Goal: Find specific page/section: Find specific page/section

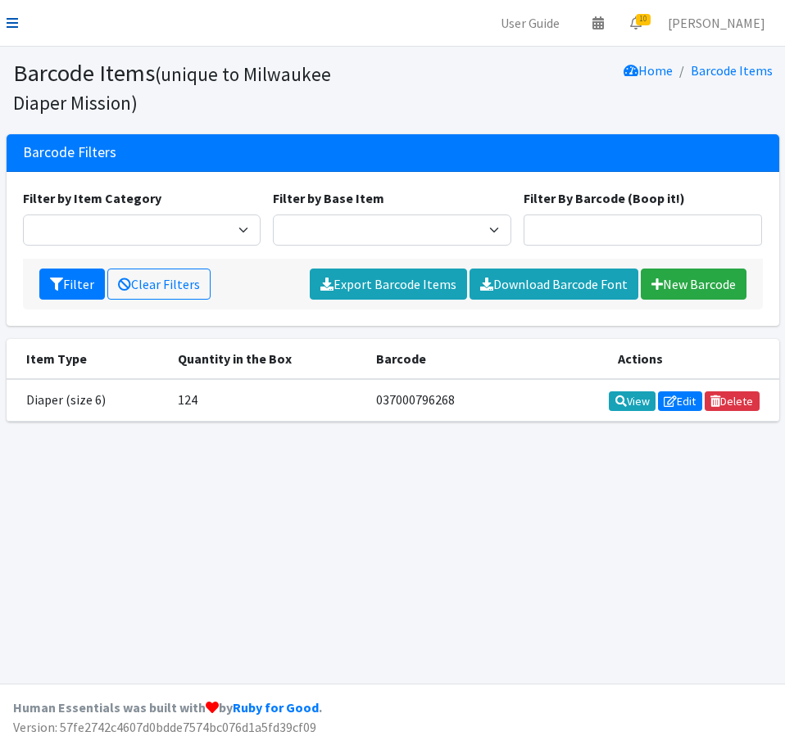
click at [10, 22] on icon at bounding box center [12, 22] width 11 height 13
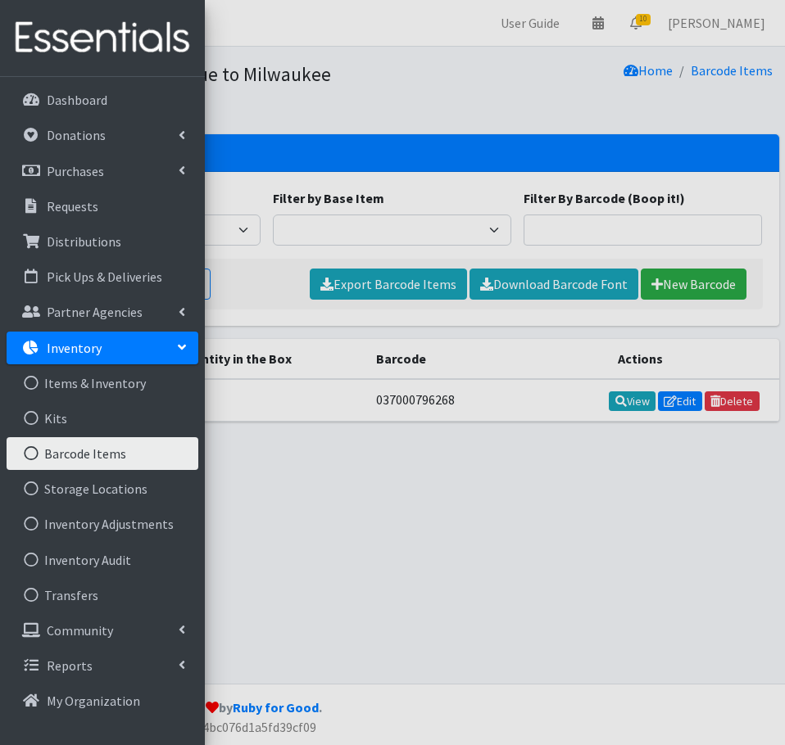
click at [80, 348] on p "Inventory" at bounding box center [74, 348] width 55 height 16
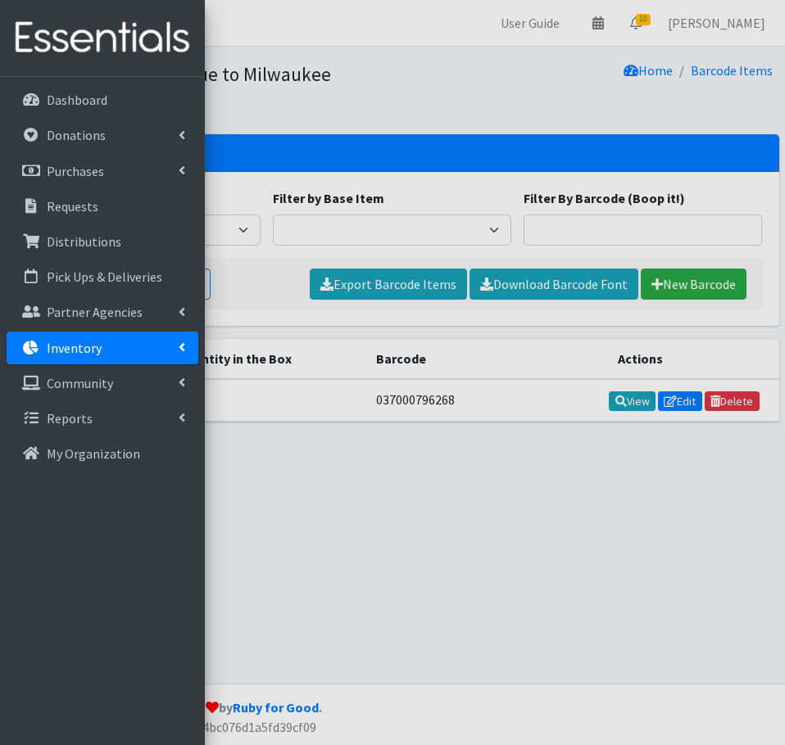
click at [80, 348] on p "Inventory" at bounding box center [74, 348] width 55 height 16
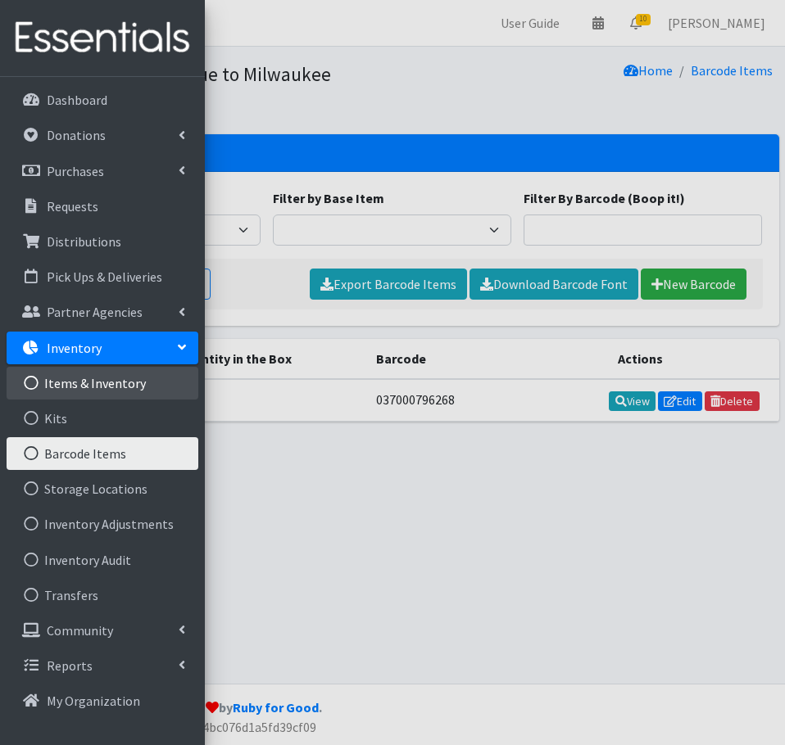
click at [75, 382] on link "Items & Inventory" at bounding box center [103, 383] width 192 height 33
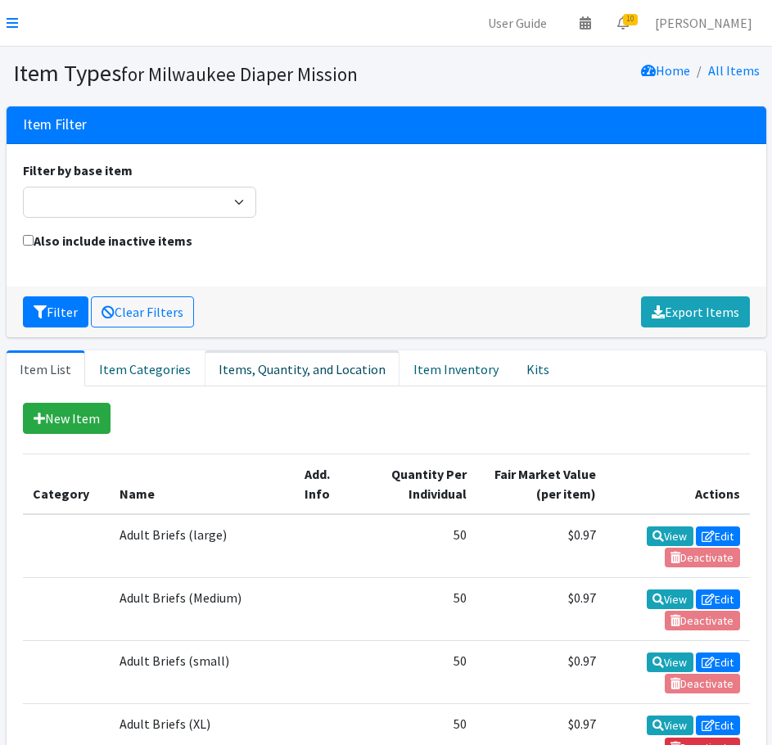
click at [300, 358] on link "Items, Quantity, and Location" at bounding box center [302, 369] width 195 height 36
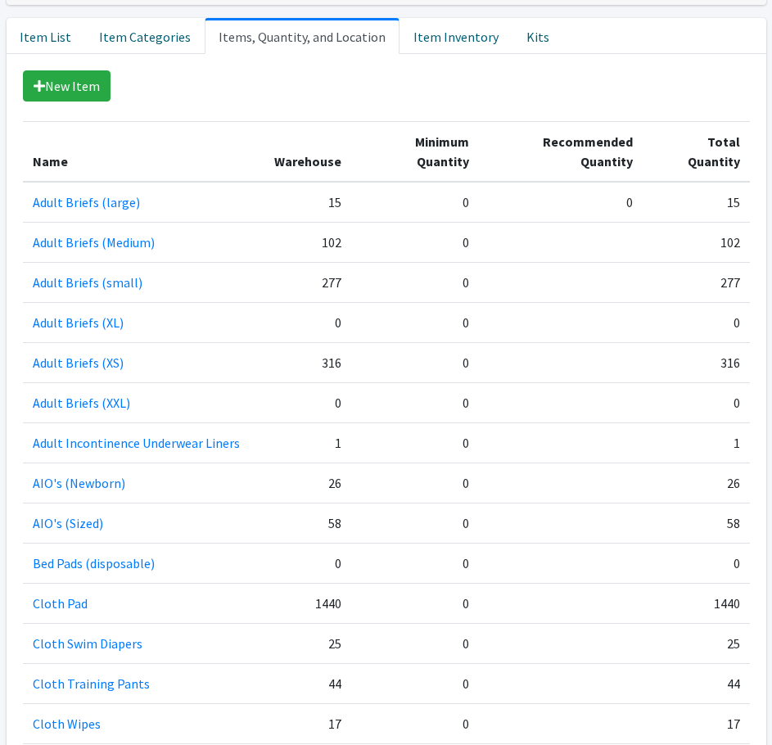
scroll to position [332, 0]
click at [66, 36] on link "Item List" at bounding box center [46, 37] width 79 height 36
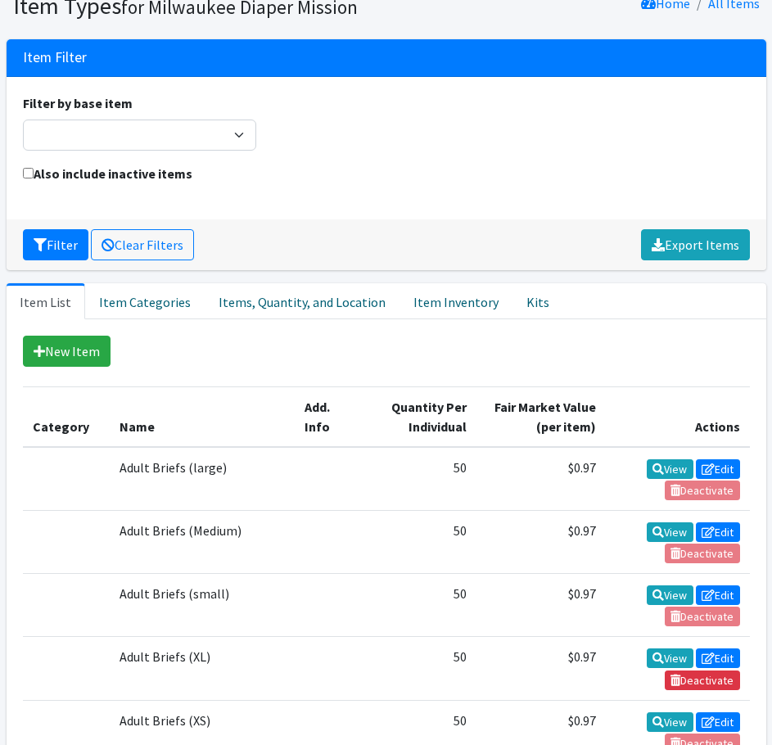
scroll to position [0, 0]
